Goal: Information Seeking & Learning: Learn about a topic

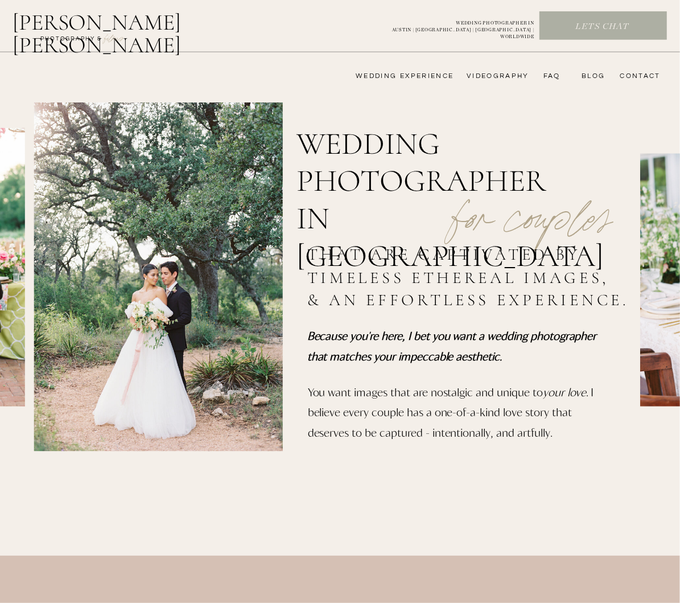
click at [406, 80] on nav "wedding experience" at bounding box center [397, 76] width 114 height 9
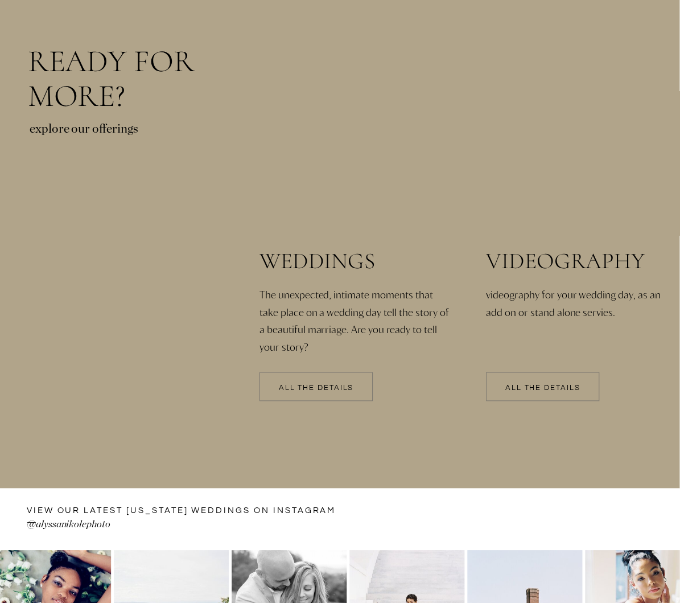
scroll to position [2428, 0]
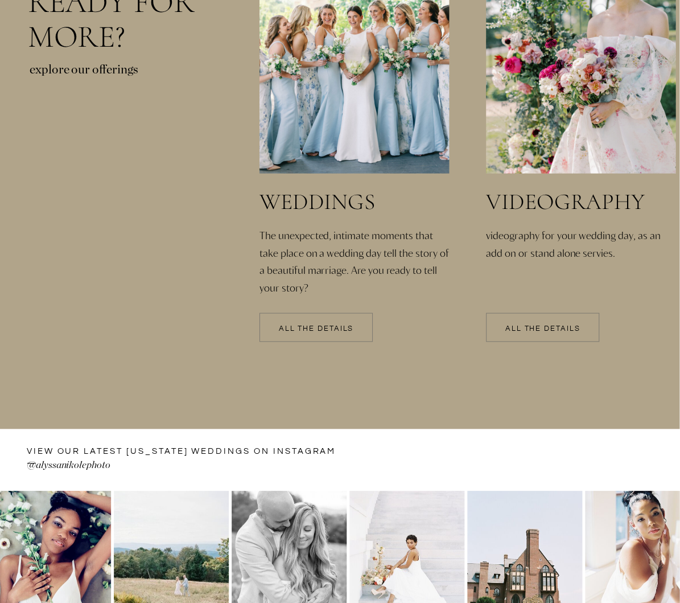
click at [332, 330] on p "All the details" at bounding box center [316, 330] width 113 height 8
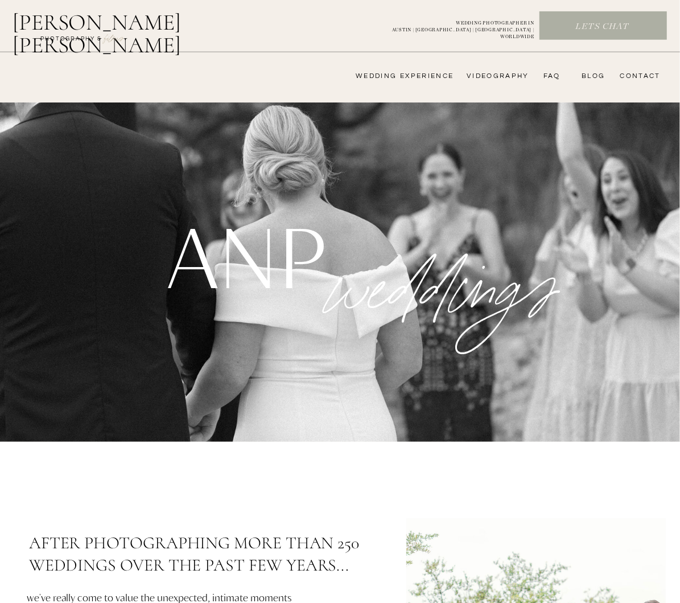
click at [554, 78] on nav "FAQ" at bounding box center [549, 76] width 23 height 9
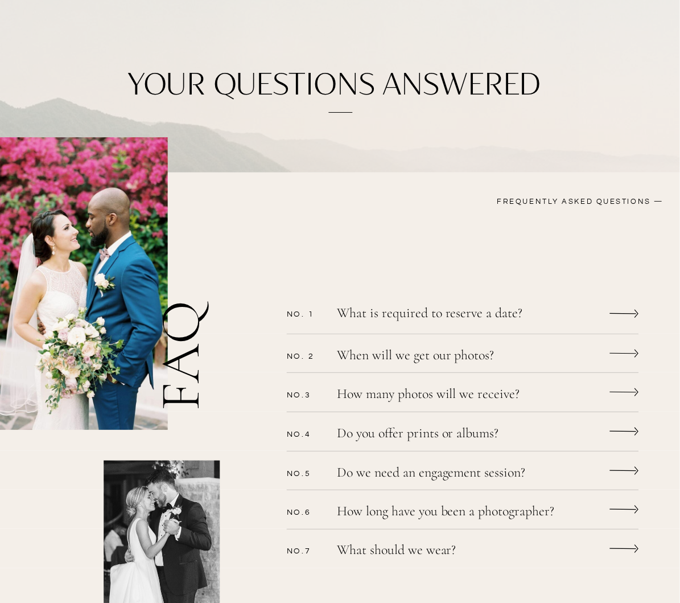
scroll to position [59, 0]
